Goal: Find specific page/section: Find specific page/section

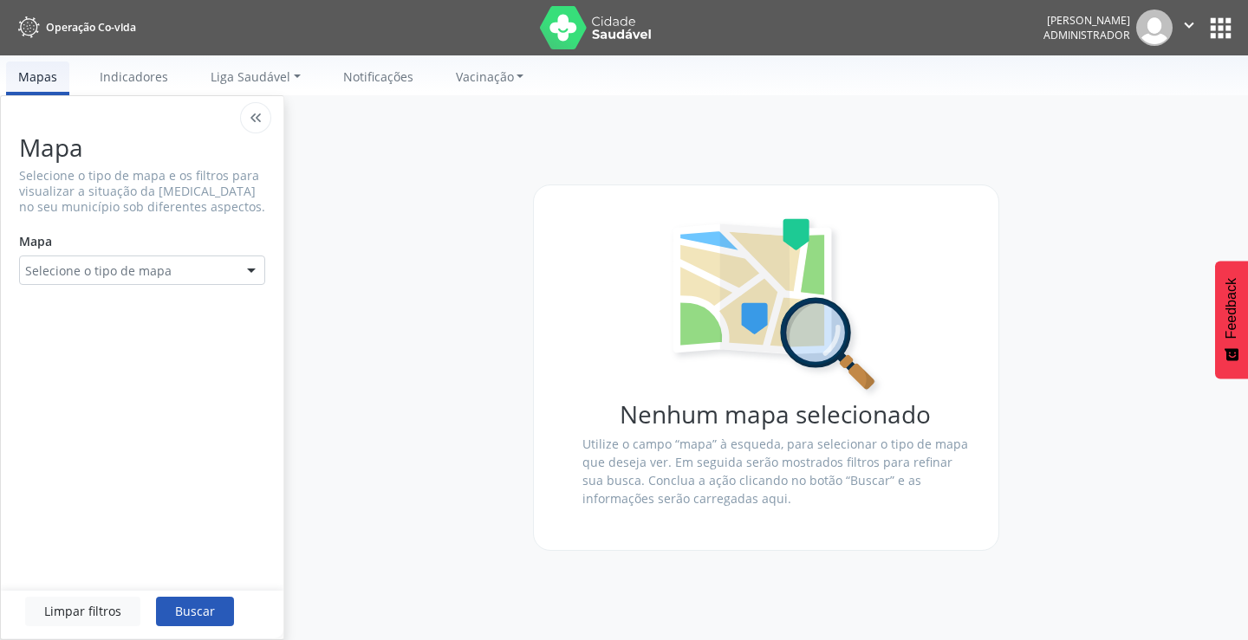
click at [1223, 32] on button "apps" at bounding box center [1221, 28] width 30 height 30
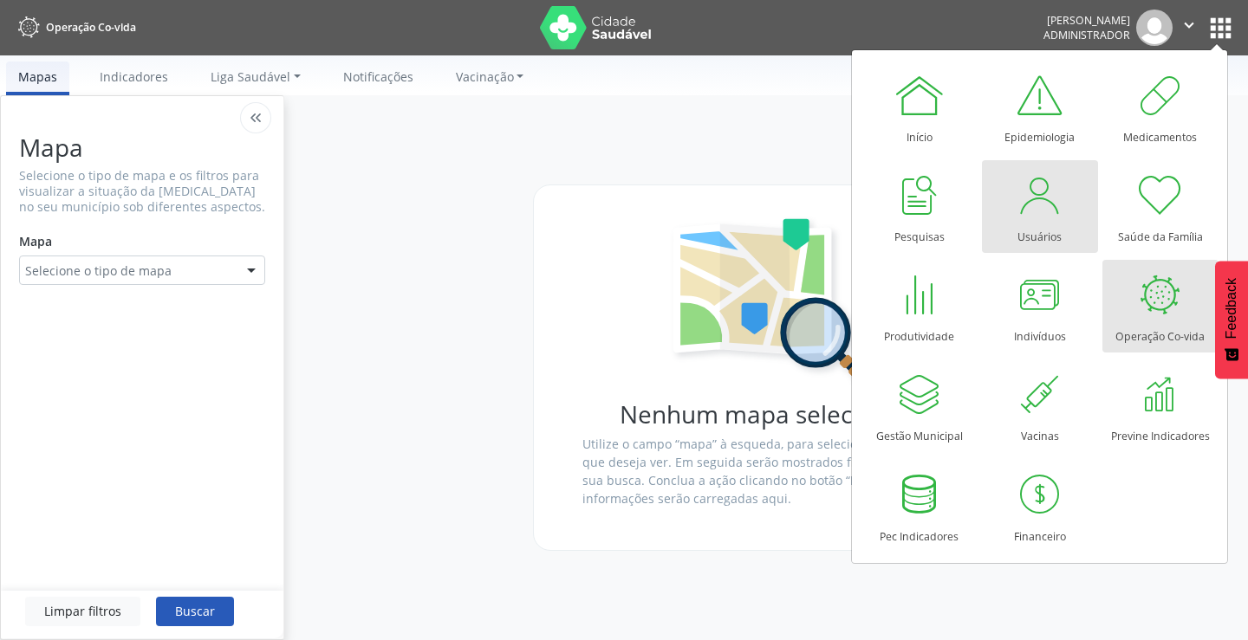
click at [1031, 224] on div "Usuários" at bounding box center [1040, 232] width 44 height 23
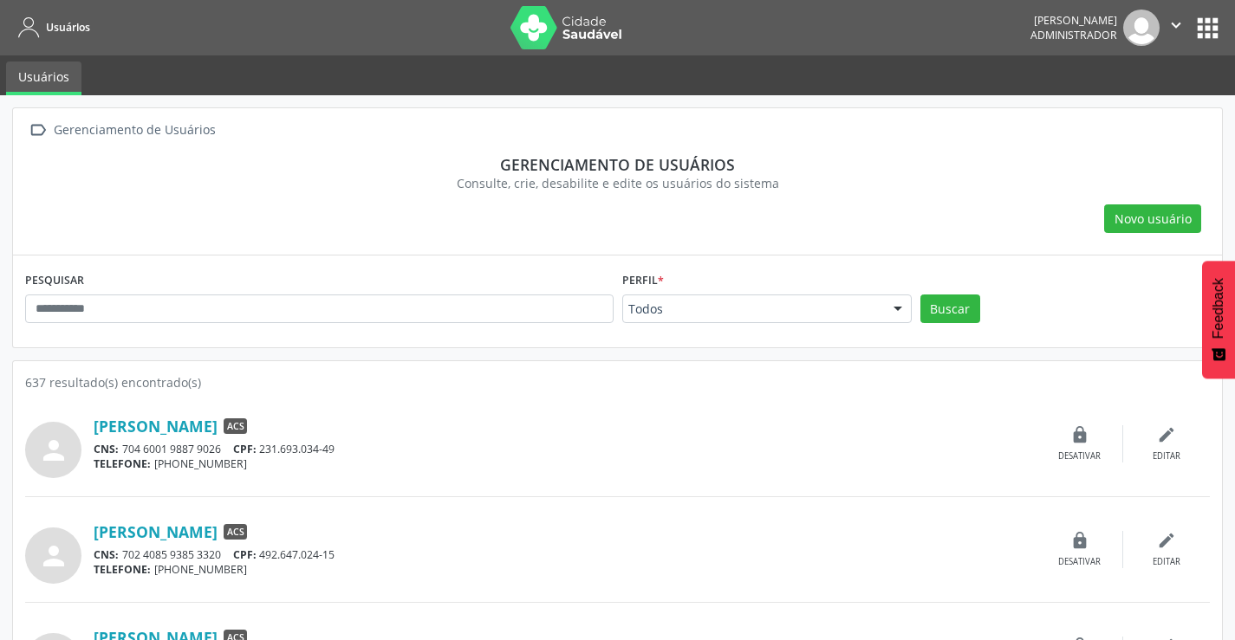
click at [1203, 29] on button "apps" at bounding box center [1208, 28] width 30 height 30
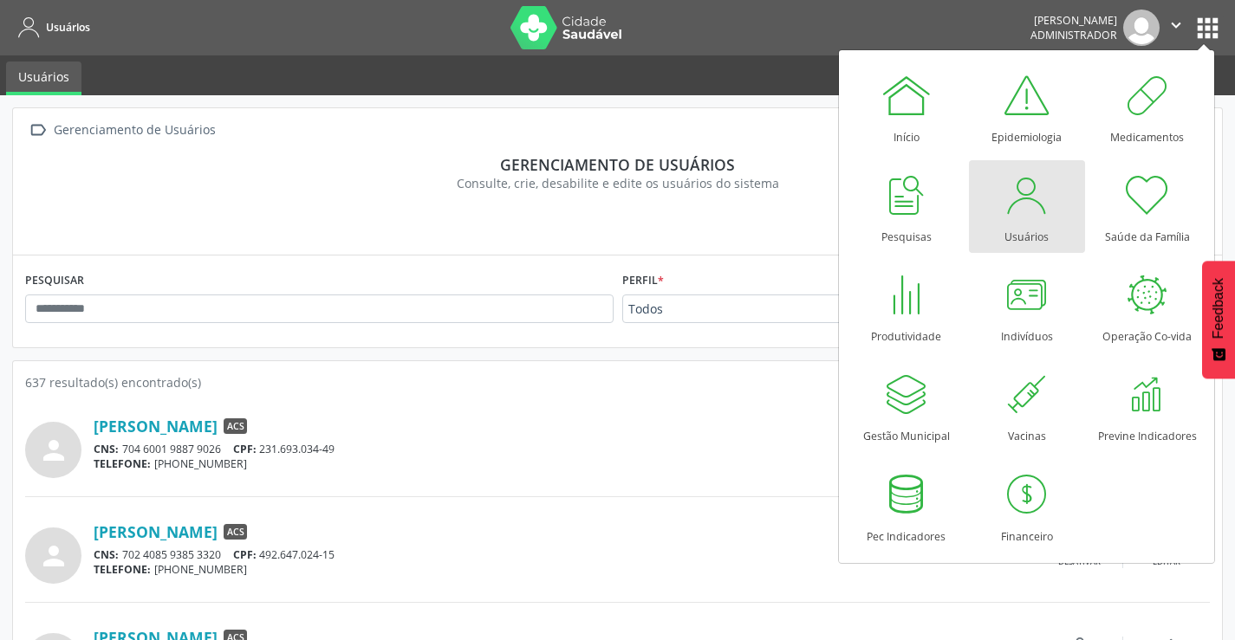
click at [1032, 221] on div "Usuários" at bounding box center [1027, 232] width 44 height 23
click at [361, 156] on section "Gerenciamento de usuários Consulte, crie, desabilite e edite os usuários do sis…" at bounding box center [617, 174] width 1185 height 62
